Goal: Task Accomplishment & Management: Use online tool/utility

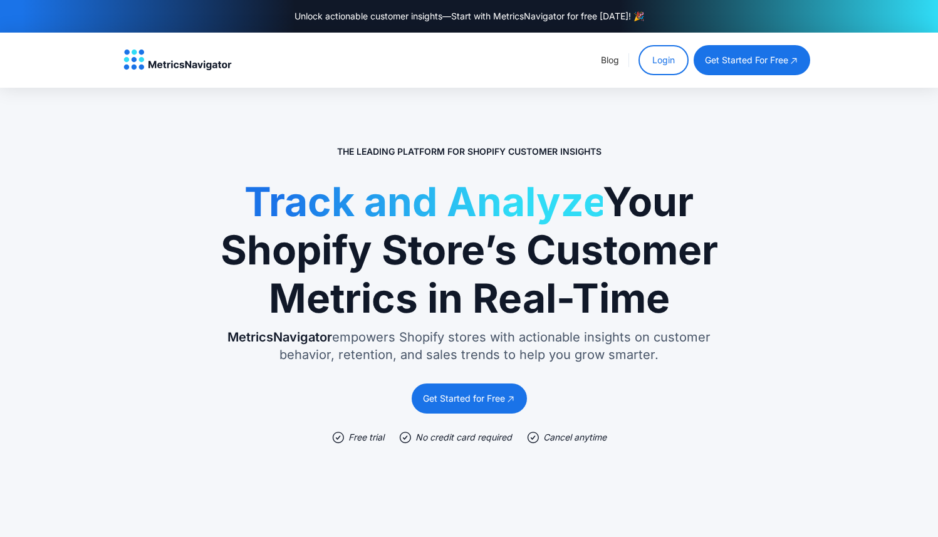
click at [664, 65] on link "Login" at bounding box center [664, 60] width 50 height 30
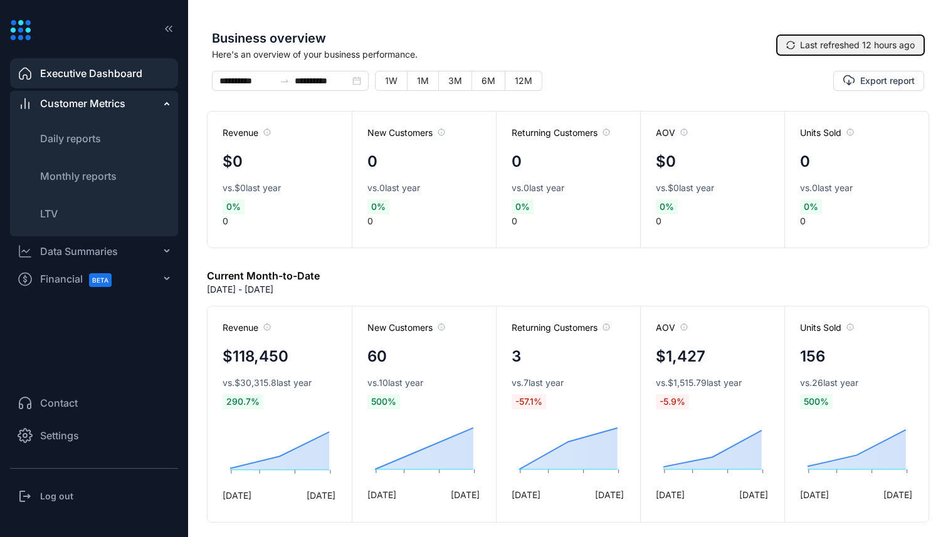
click at [816, 44] on span "Last refreshed 12 hours ago" at bounding box center [857, 45] width 115 height 14
